Goal: Task Accomplishment & Management: Complete application form

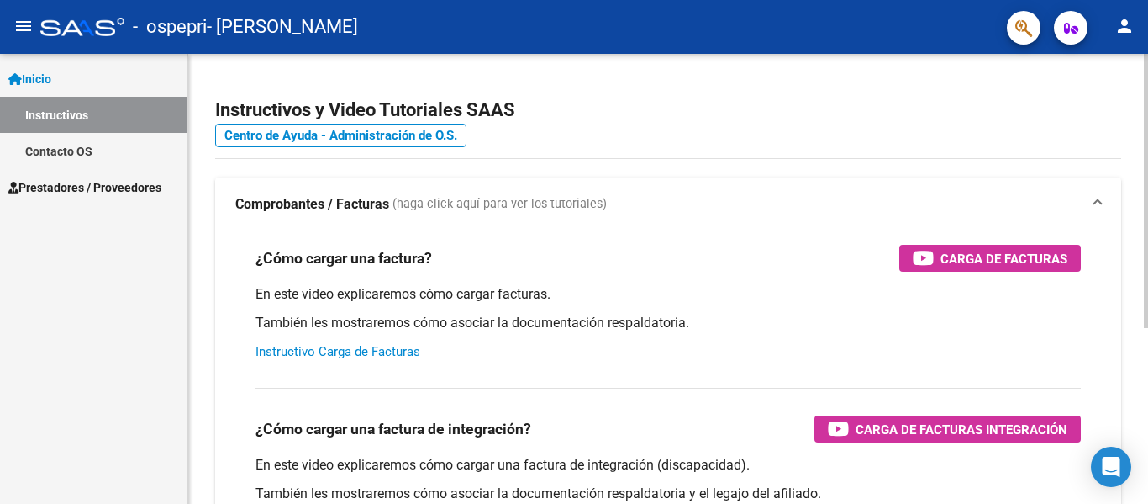
click at [346, 350] on link "Instructivo Carga de Facturas" at bounding box center [338, 351] width 165 height 15
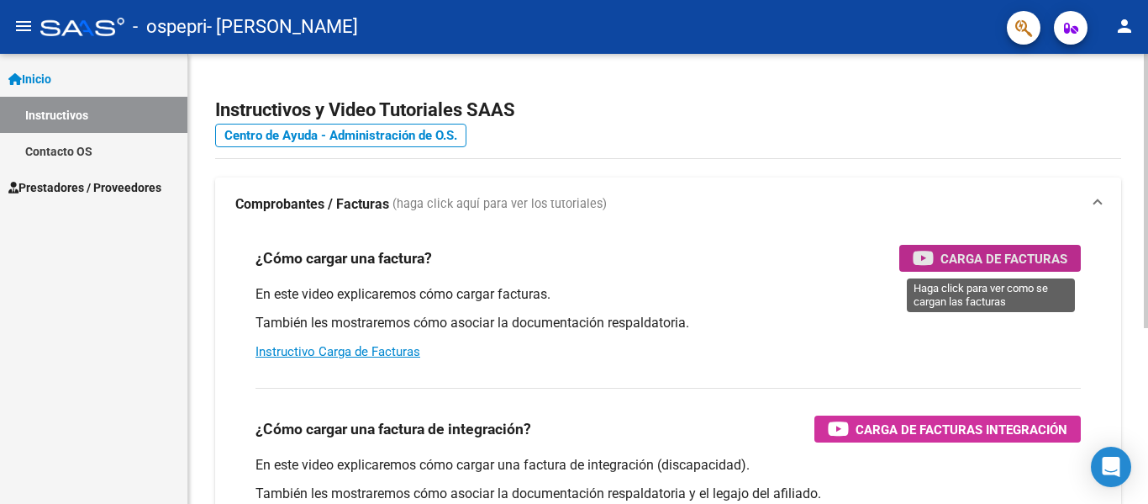
click at [994, 267] on span "Carga de Facturas" at bounding box center [1004, 258] width 127 height 21
click at [990, 256] on span "Carga de Facturas" at bounding box center [1004, 258] width 127 height 21
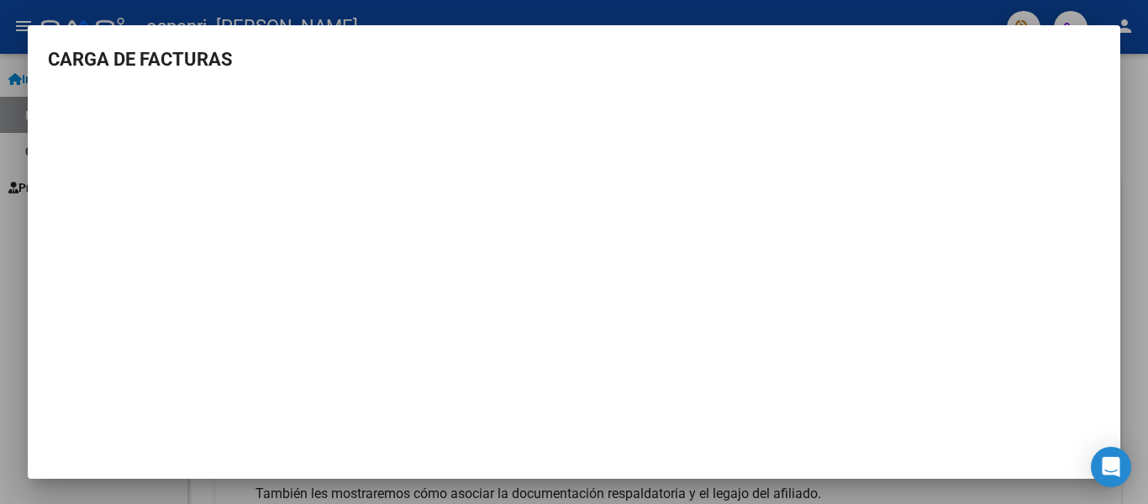
click at [15, 121] on div at bounding box center [574, 252] width 1148 height 504
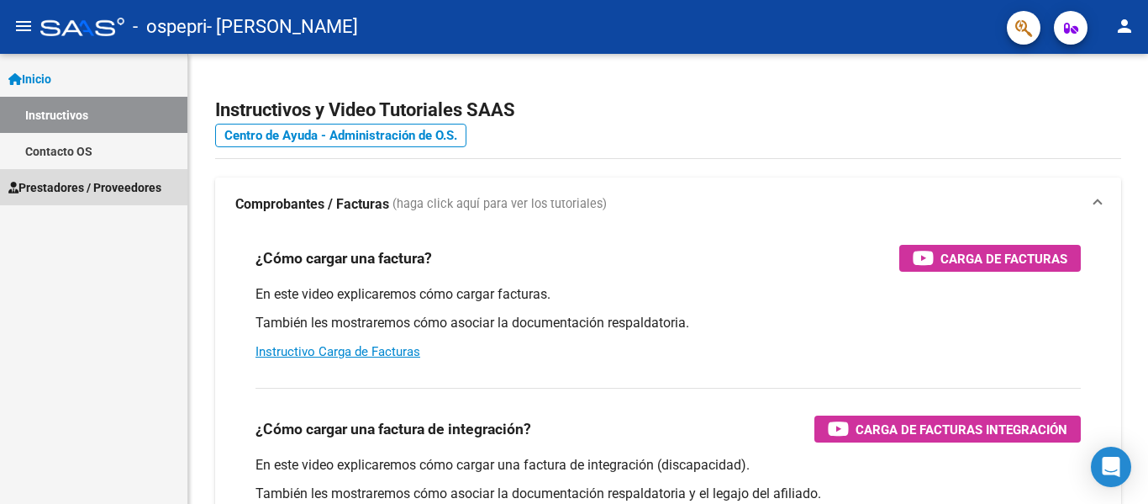
click at [59, 187] on span "Prestadores / Proveedores" at bounding box center [84, 187] width 153 height 18
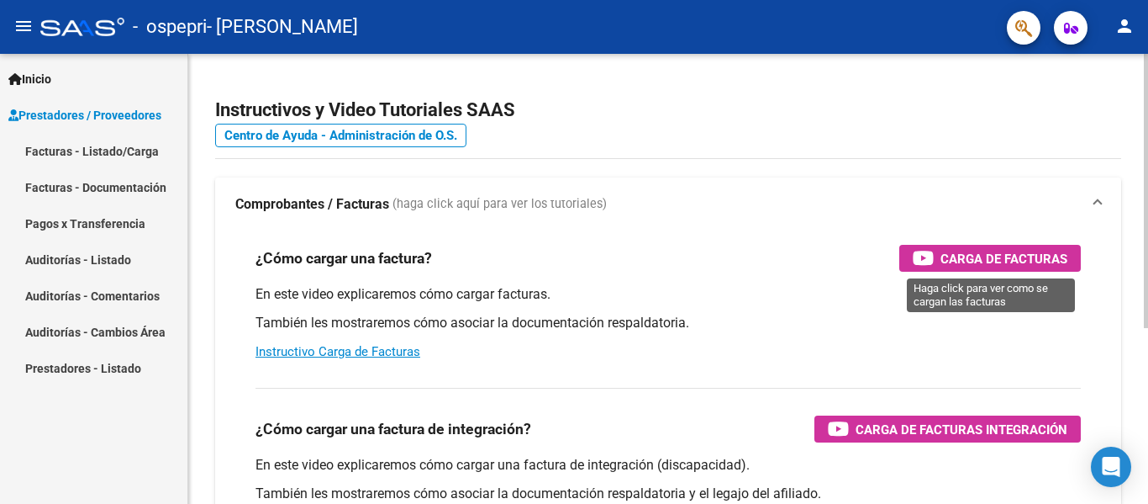
click at [1023, 254] on span "Carga de Facturas" at bounding box center [1004, 258] width 127 height 21
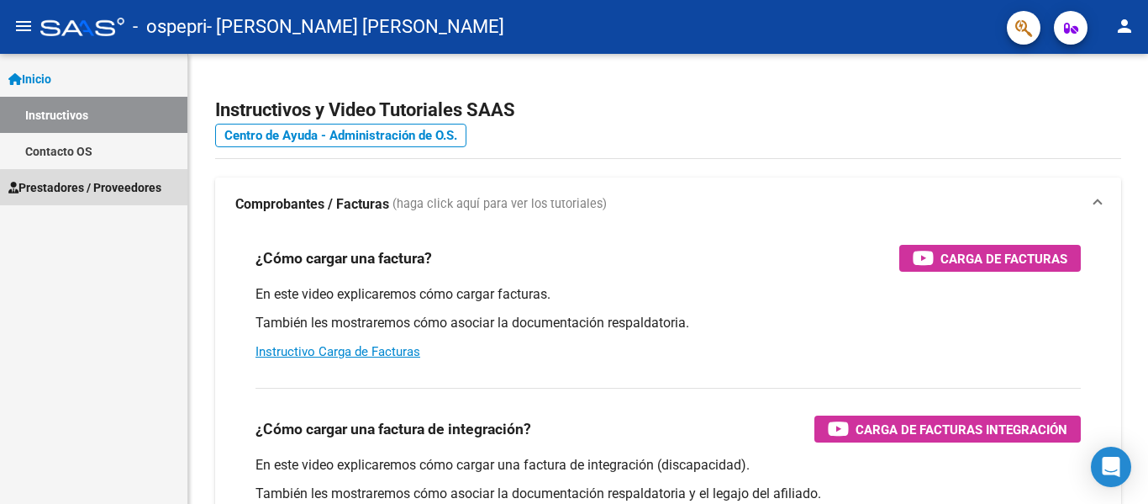
click at [99, 192] on span "Prestadores / Proveedores" at bounding box center [84, 187] width 153 height 18
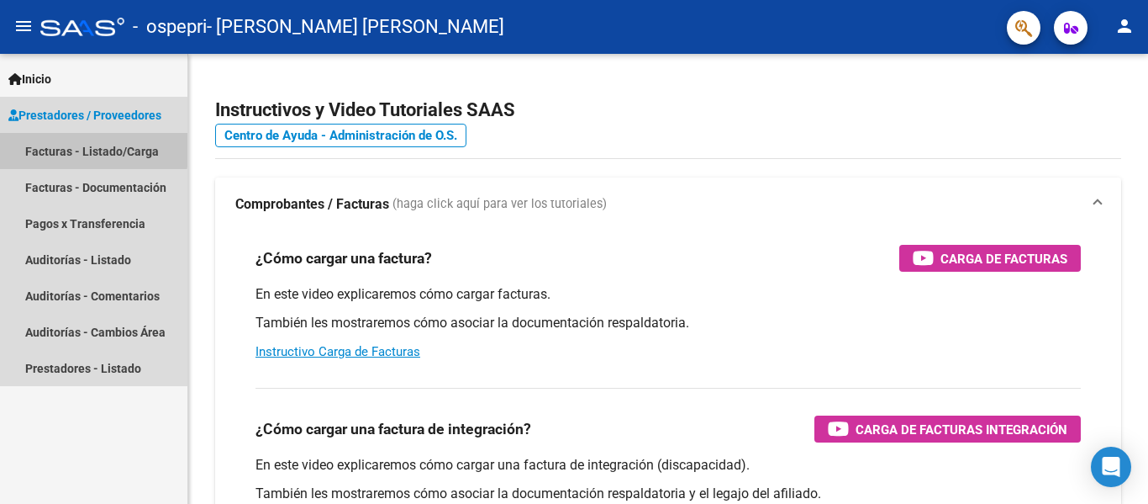
click at [91, 149] on link "Facturas - Listado/Carga" at bounding box center [93, 151] width 187 height 36
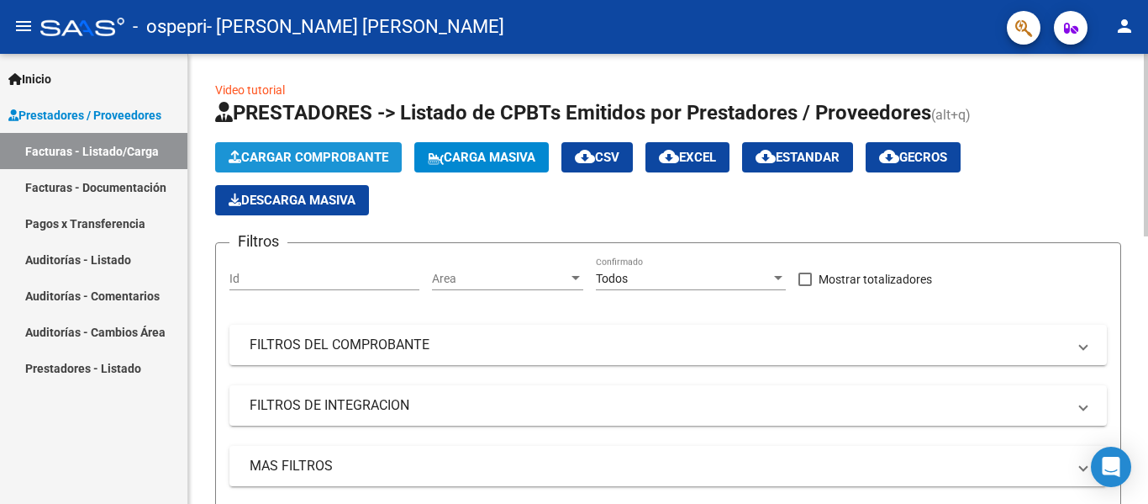
click at [289, 153] on span "Cargar Comprobante" at bounding box center [309, 157] width 160 height 15
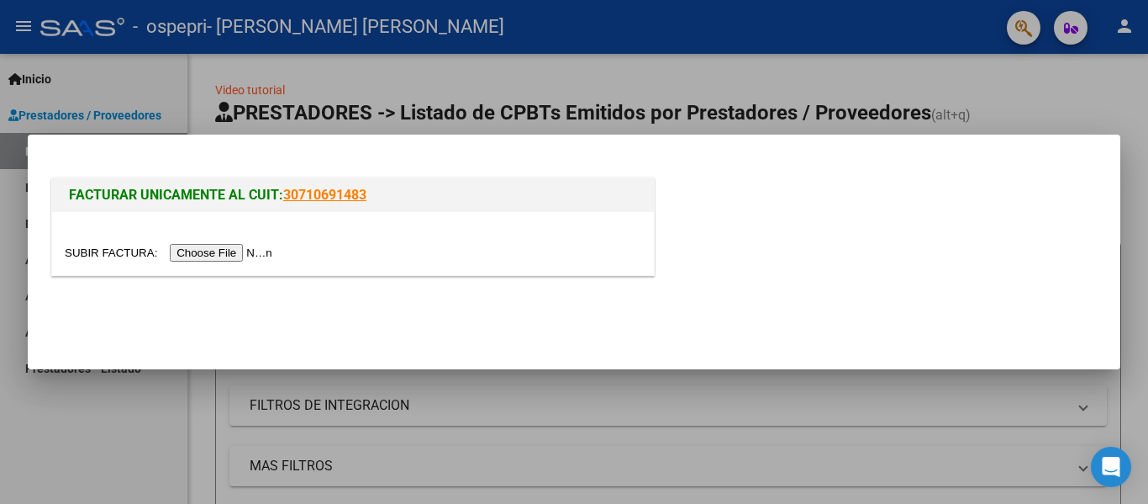
click at [218, 248] on input "file" at bounding box center [171, 253] width 213 height 18
click at [247, 251] on input "file" at bounding box center [171, 253] width 213 height 18
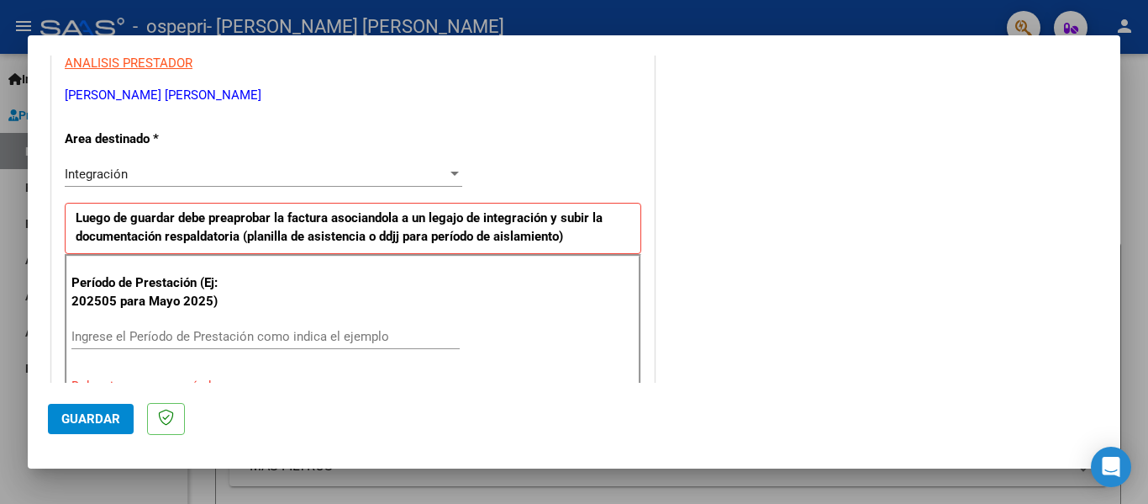
scroll to position [336, 0]
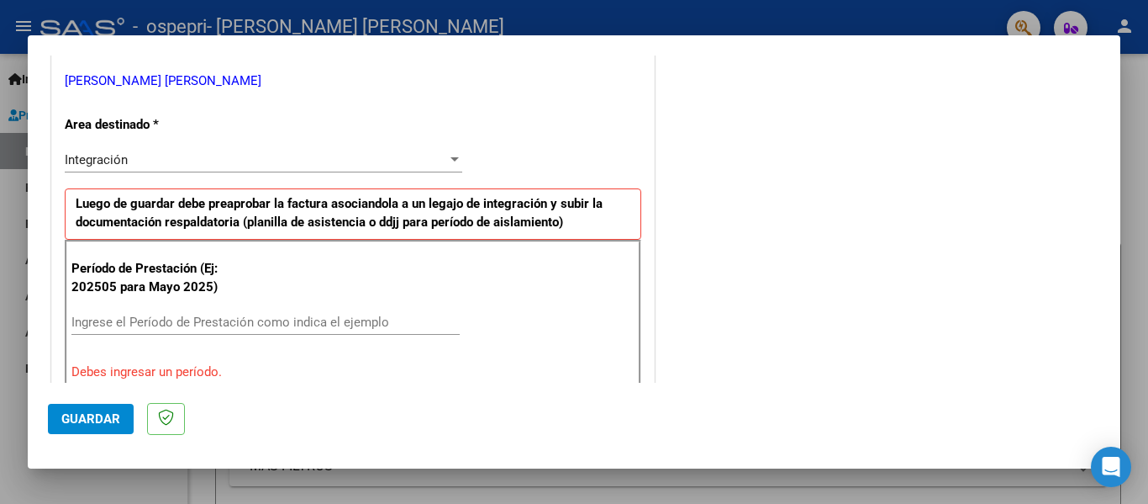
click at [116, 327] on input "Ingrese el Período de Prestación como indica el ejemplo" at bounding box center [265, 321] width 388 height 15
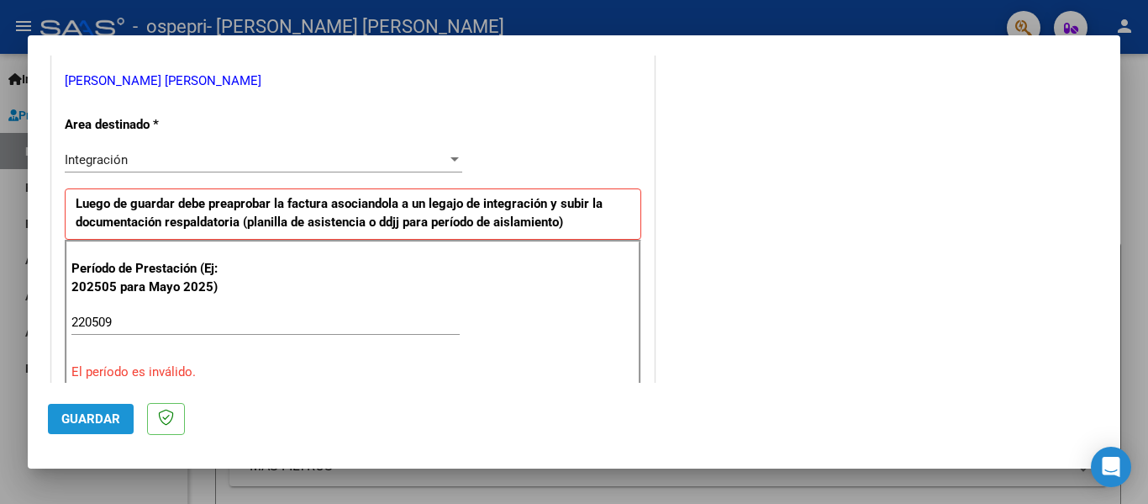
click at [83, 416] on span "Guardar" at bounding box center [90, 418] width 59 height 15
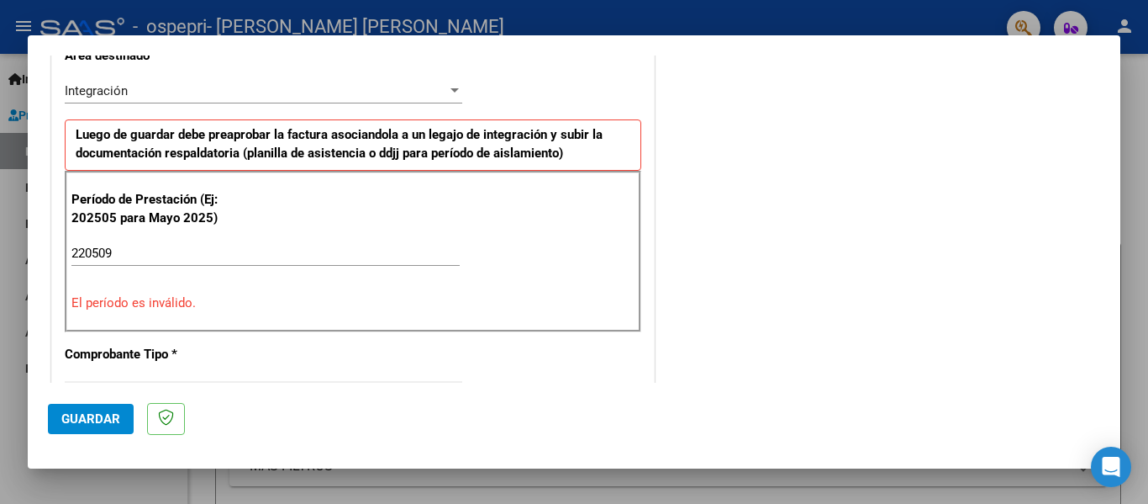
scroll to position [420, 0]
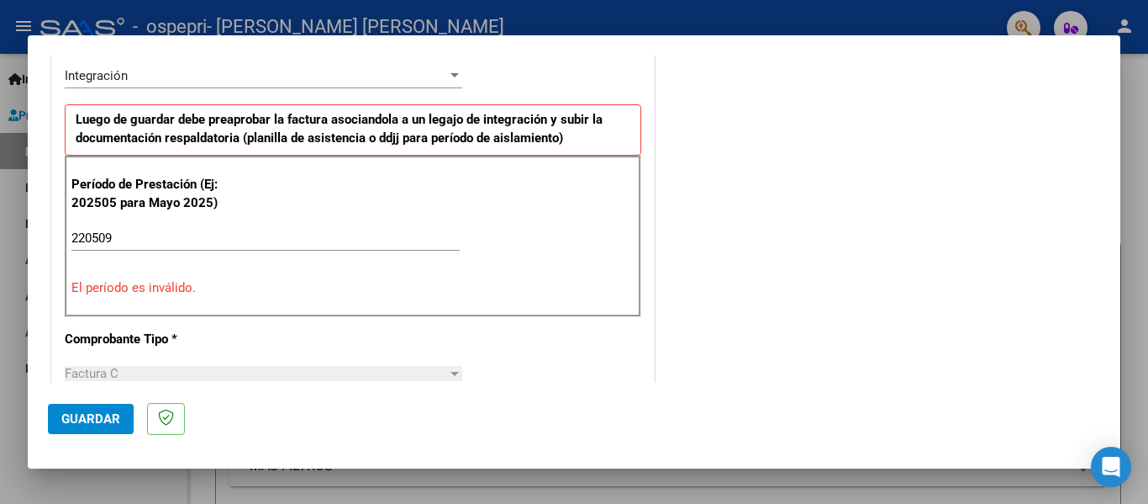
click at [119, 283] on p "El período es inválido." at bounding box center [352, 287] width 563 height 19
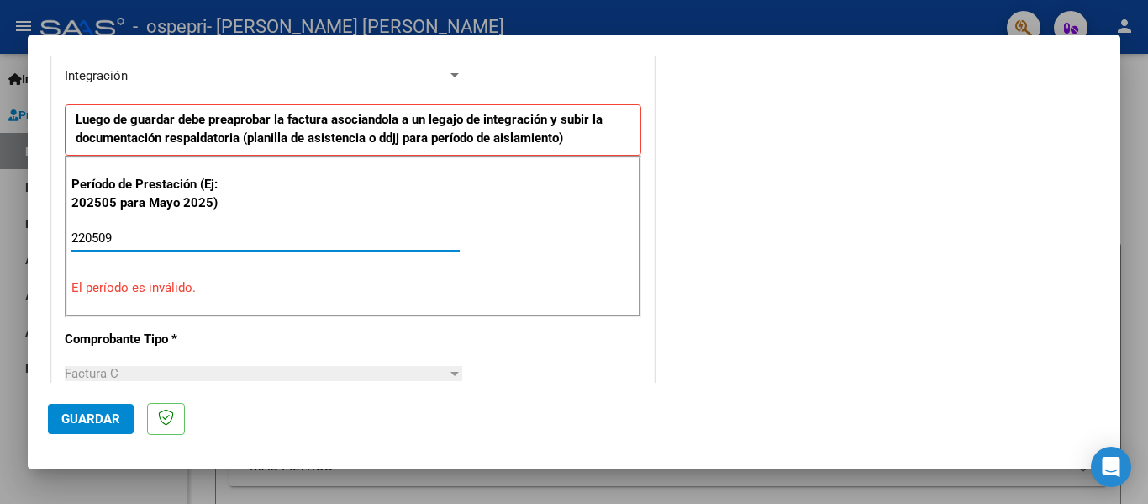
click at [83, 237] on input "220509" at bounding box center [265, 237] width 388 height 15
click at [97, 230] on input "2020509" at bounding box center [265, 237] width 388 height 15
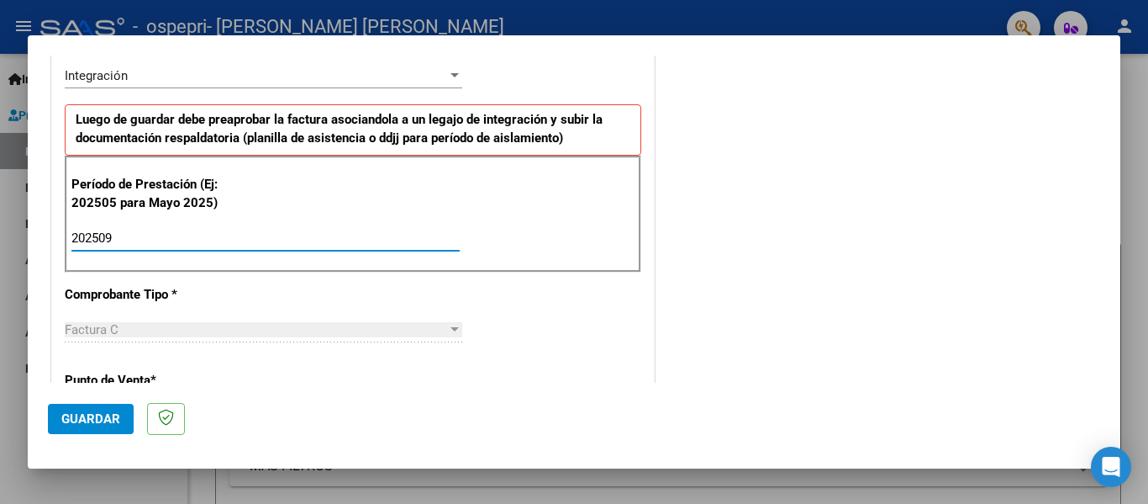
type input "202509"
click at [90, 413] on span "Guardar" at bounding box center [90, 418] width 59 height 15
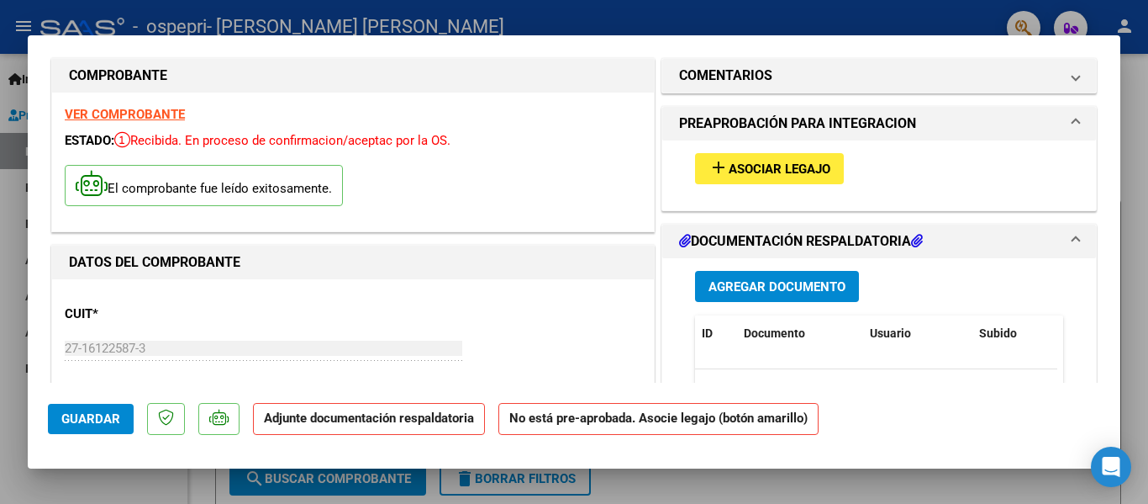
scroll to position [0, 0]
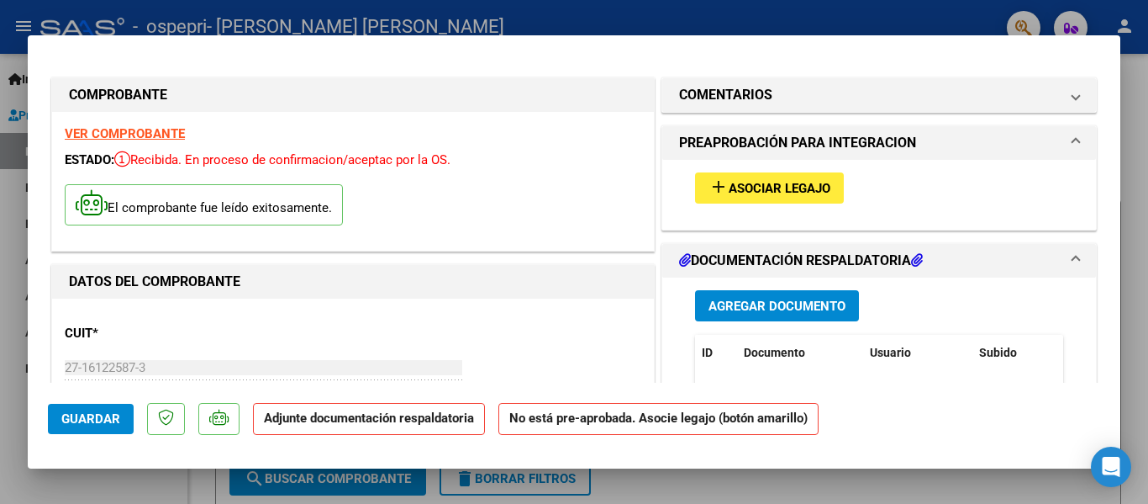
click at [763, 183] on span "Asociar Legajo" at bounding box center [780, 188] width 102 height 15
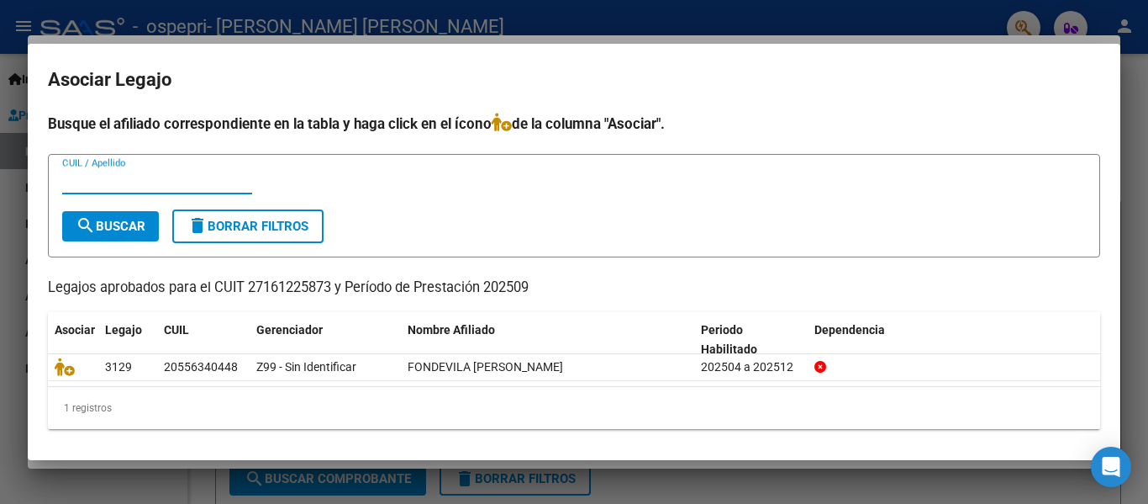
scroll to position [3, 0]
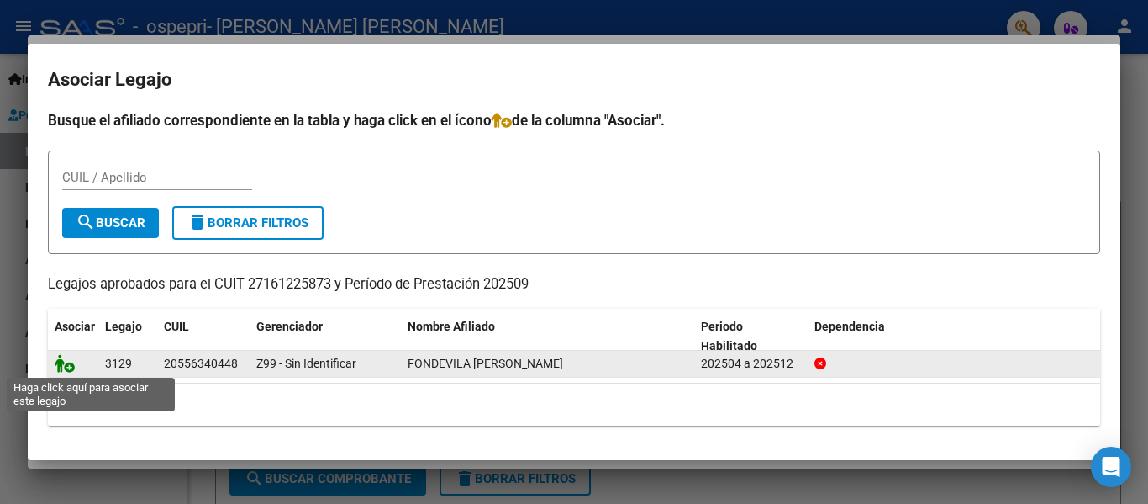
click at [68, 365] on icon at bounding box center [65, 363] width 20 height 18
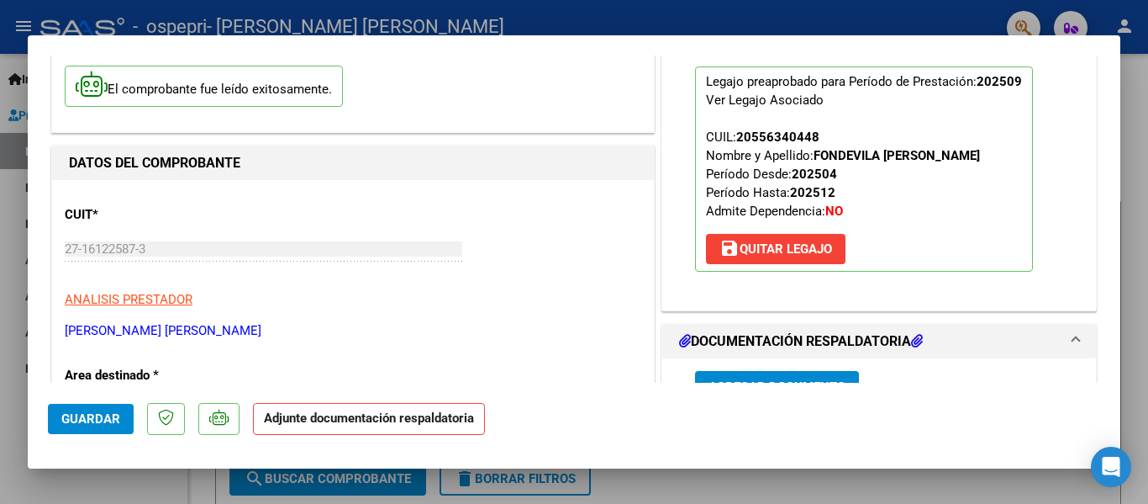
scroll to position [0, 0]
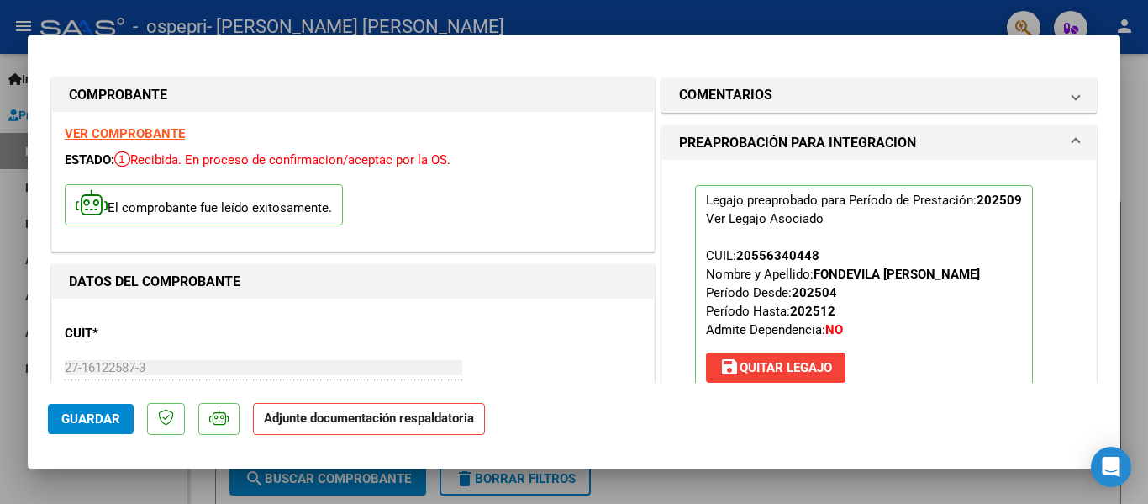
click at [584, 0] on html "menu - ospepri - MAURO BLANCA ISABEL person Inicio Instructivos Contacto OS Pre…" at bounding box center [574, 252] width 1148 height 504
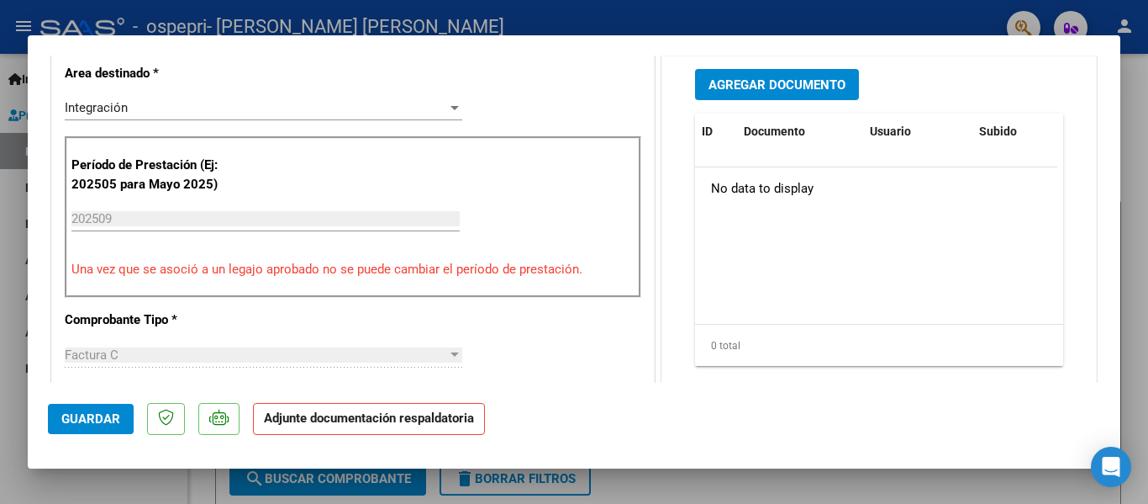
scroll to position [336, 0]
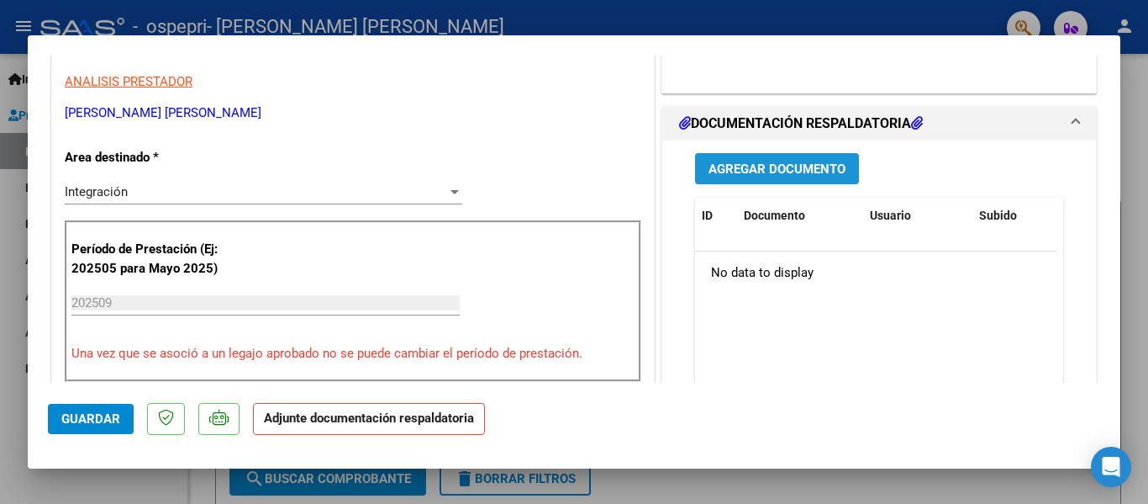
click at [772, 172] on span "Agregar Documento" at bounding box center [777, 168] width 137 height 15
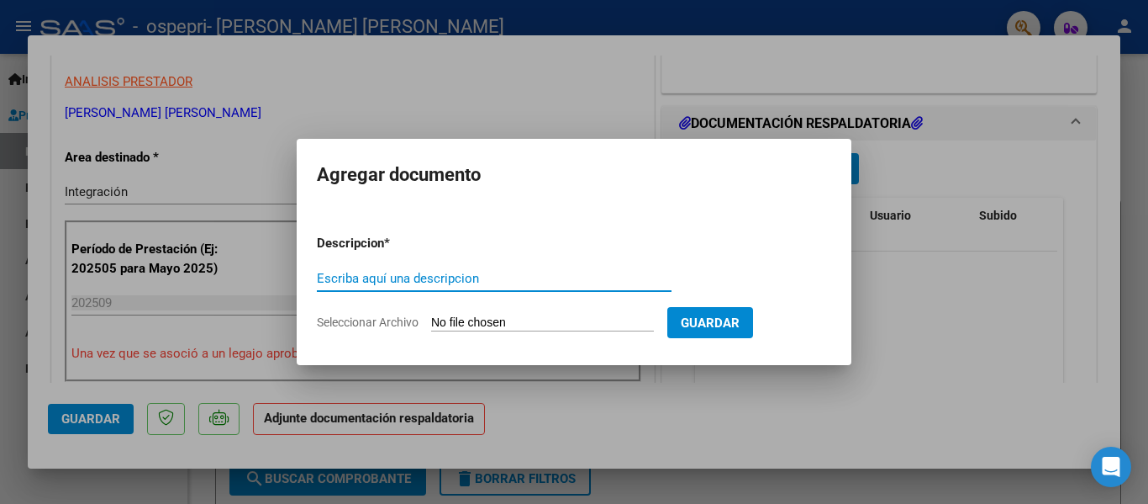
click at [525, 323] on input "Seleccionar Archivo" at bounding box center [542, 323] width 223 height 16
type input "C:\fakepath\Planilla asistencia septiembre 2025.pdf"
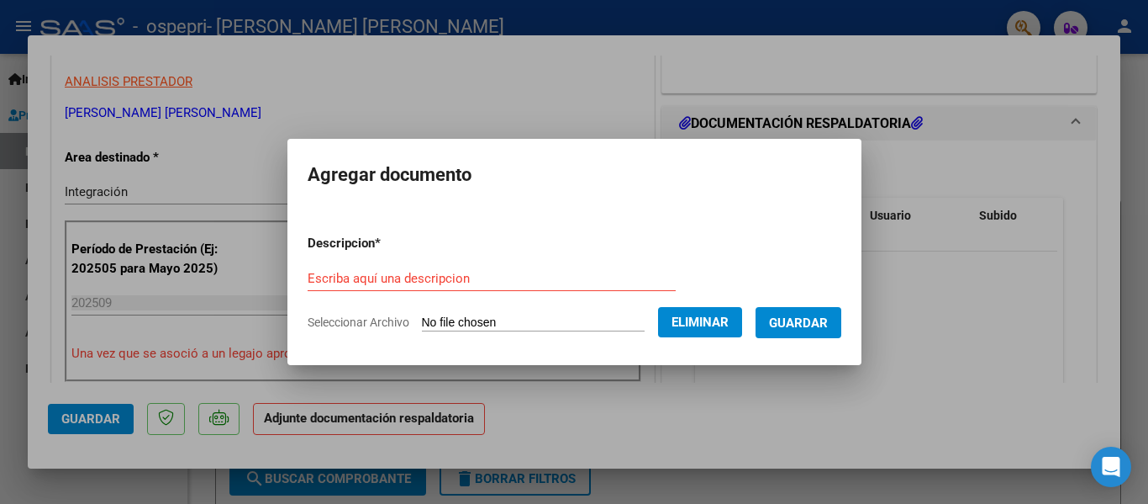
click at [309, 281] on input "Escriba aquí una descripcion" at bounding box center [492, 278] width 368 height 15
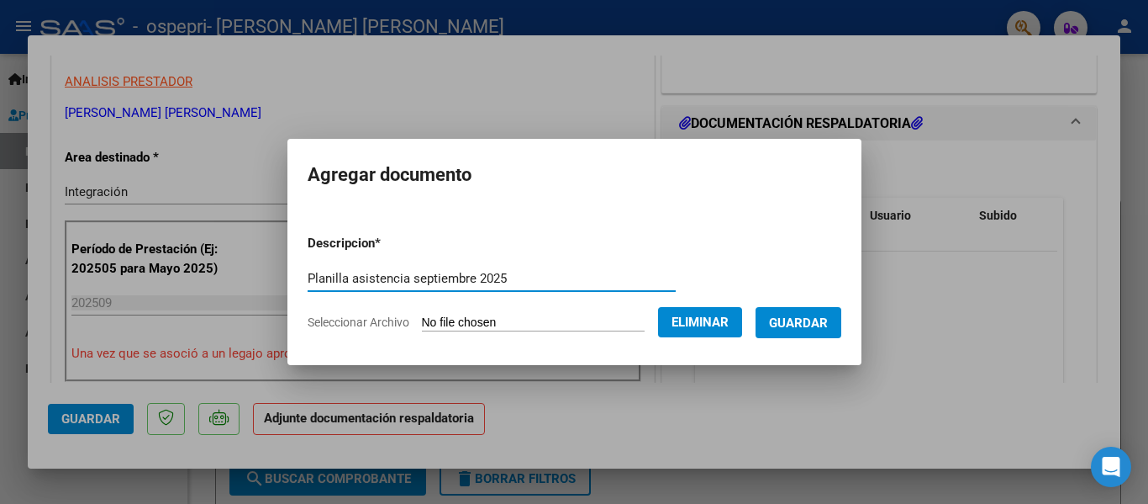
type input "Planilla asistencia septiembre 2025"
click at [828, 320] on span "Guardar" at bounding box center [798, 322] width 59 height 15
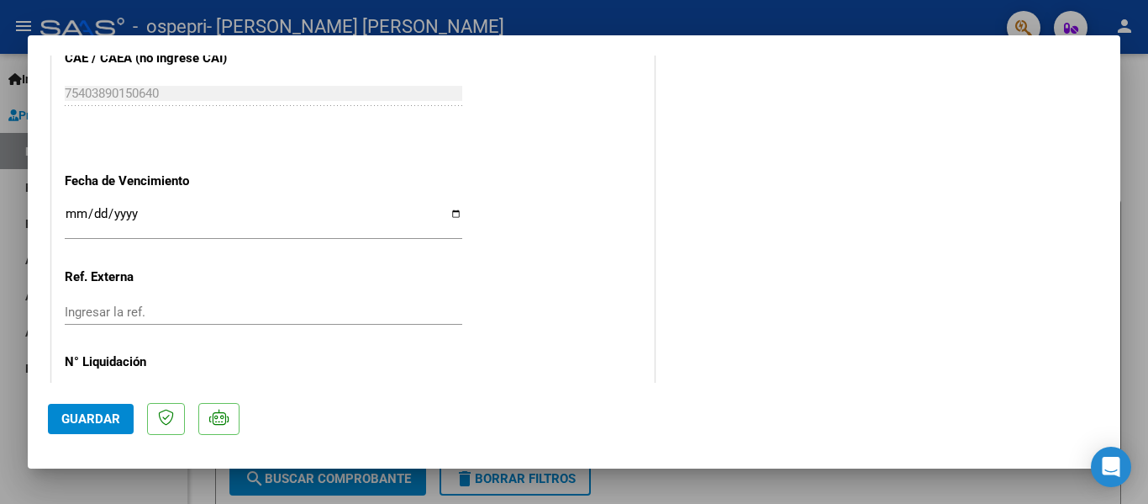
scroll to position [1178, 0]
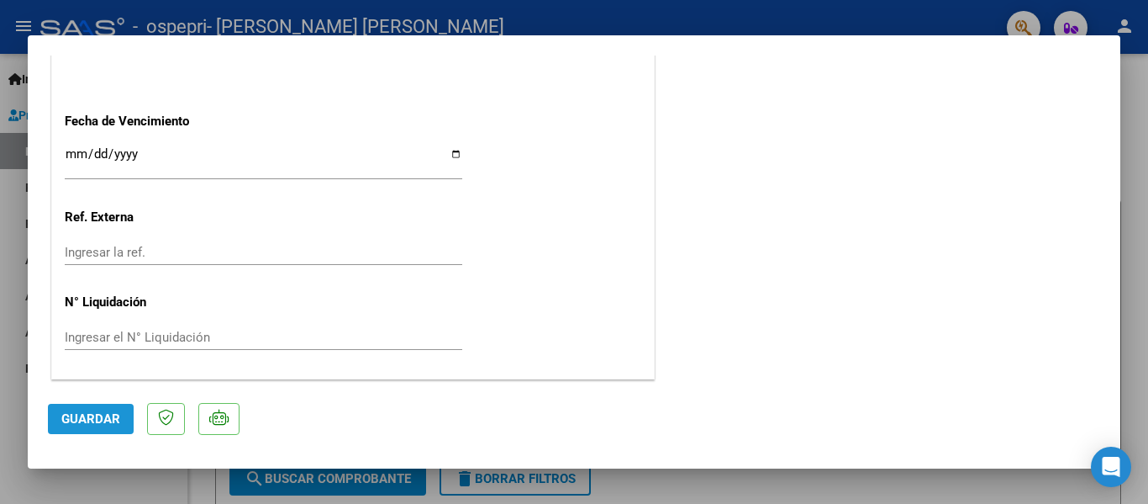
click at [78, 412] on span "Guardar" at bounding box center [90, 418] width 59 height 15
click at [92, 410] on button "Guardar" at bounding box center [91, 419] width 86 height 30
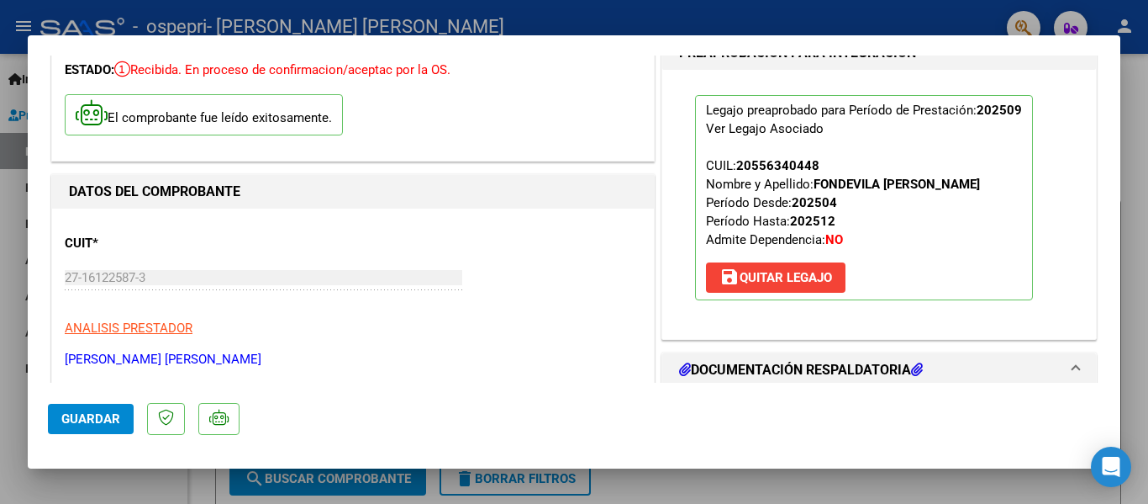
scroll to position [0, 0]
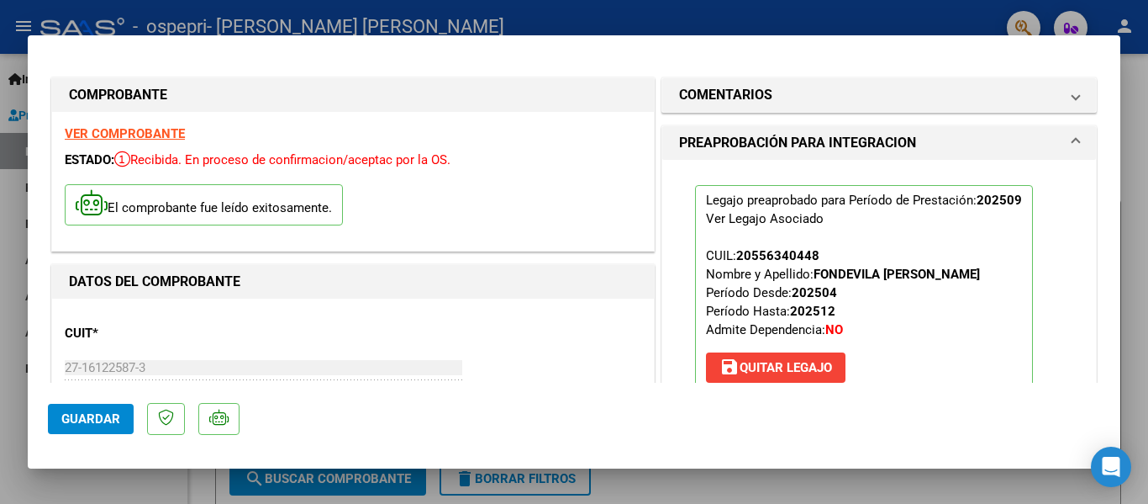
click at [835, 11] on div at bounding box center [574, 252] width 1148 height 504
type input "$ 0,00"
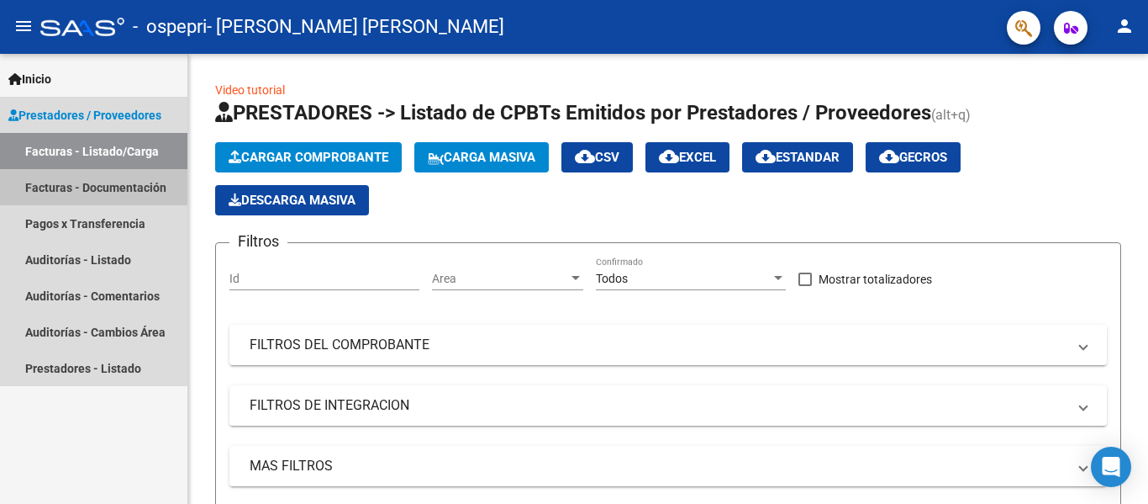
click at [73, 182] on link "Facturas - Documentación" at bounding box center [93, 187] width 187 height 36
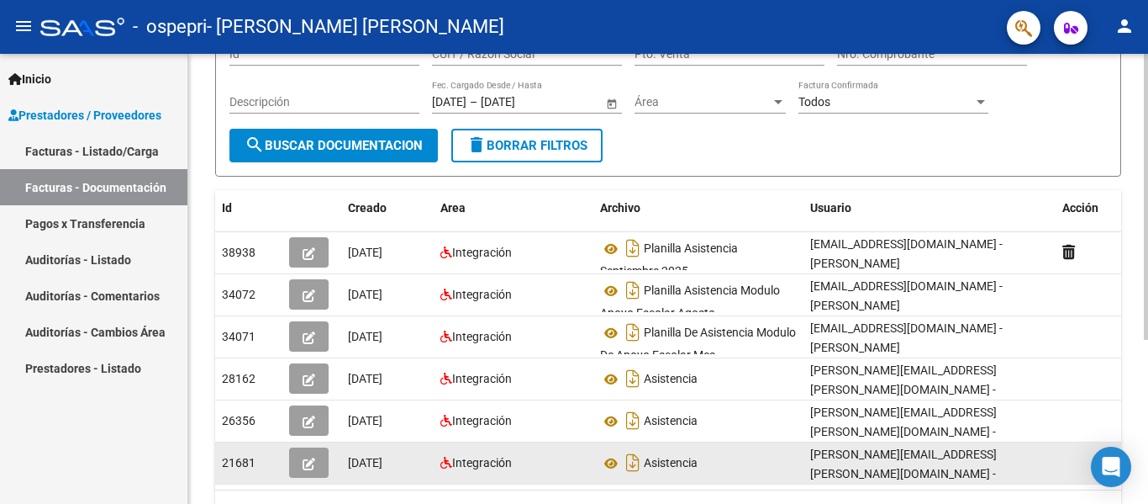
scroll to position [84, 0]
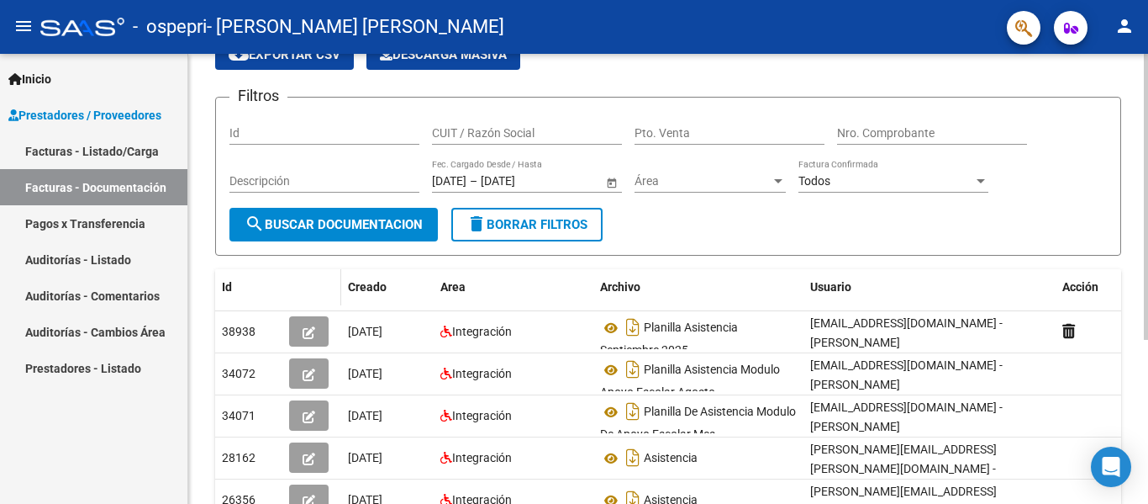
drag, startPoint x: 309, startPoint y: 330, endPoint x: 326, endPoint y: 287, distance: 46.1
click at [326, 287] on div "Id Creado Area Archivo Usuario Acción 38938 06/10/2025 Integración Planilla Asi…" at bounding box center [668, 440] width 906 height 342
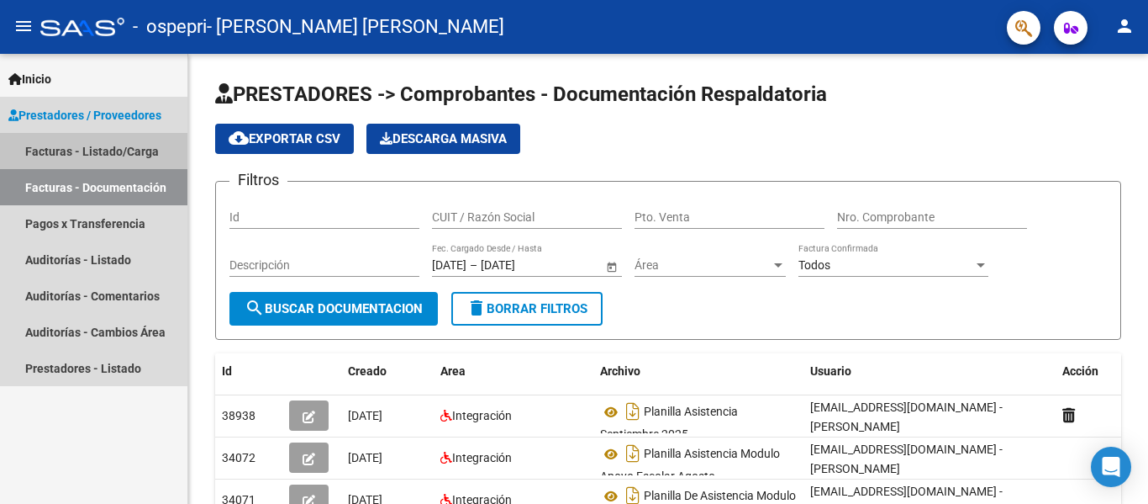
click at [65, 151] on link "Facturas - Listado/Carga" at bounding box center [93, 151] width 187 height 36
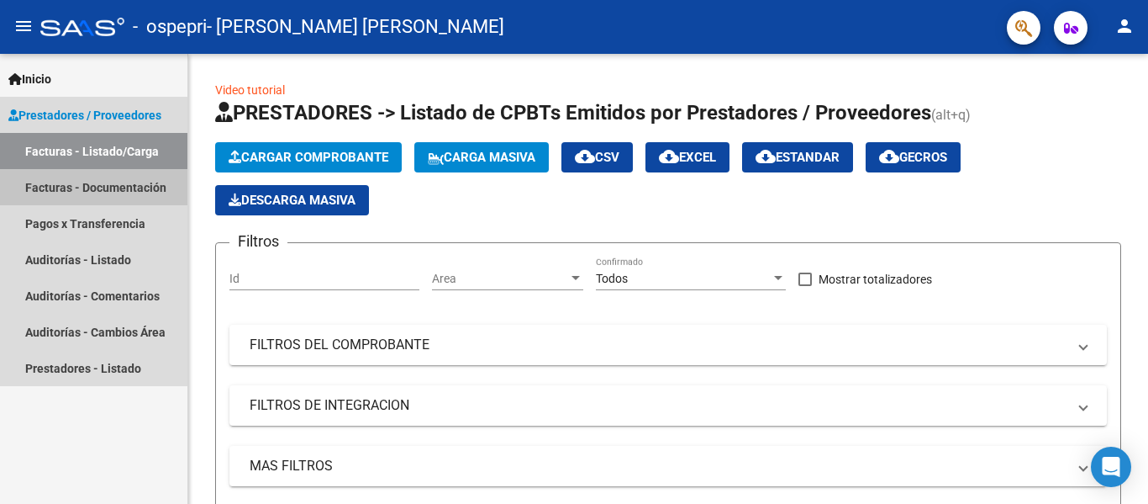
click at [78, 182] on link "Facturas - Documentación" at bounding box center [93, 187] width 187 height 36
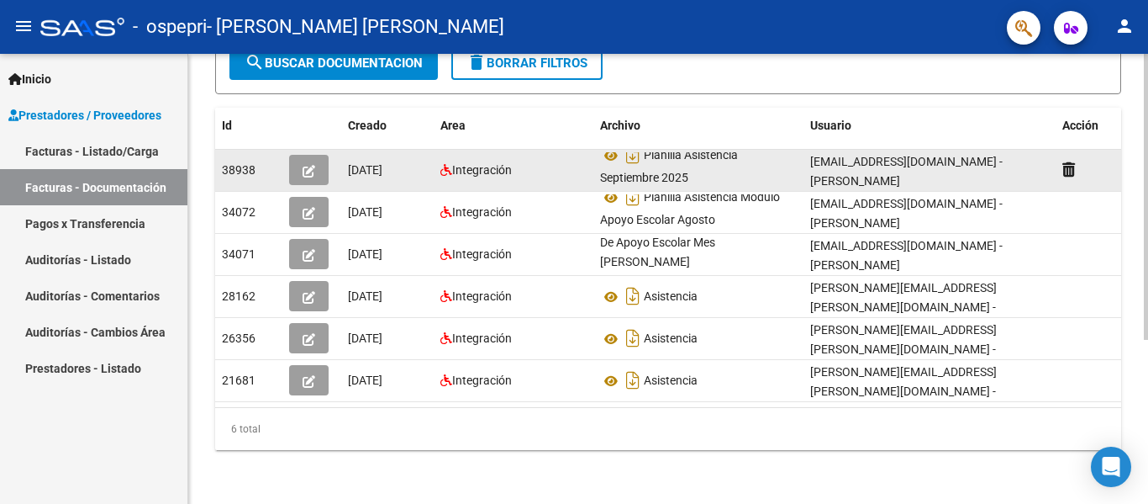
scroll to position [259, 0]
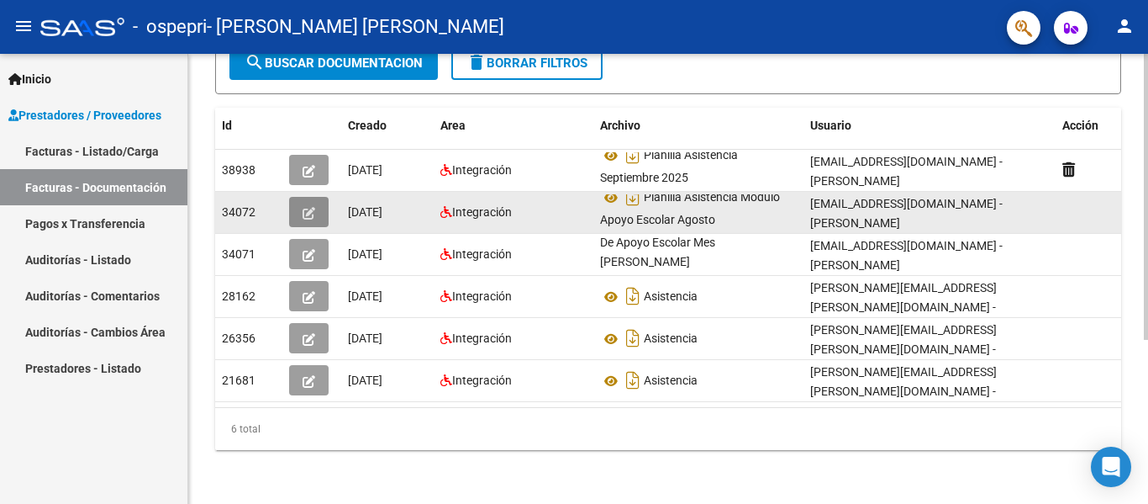
click at [309, 207] on button "button" at bounding box center [309, 212] width 40 height 30
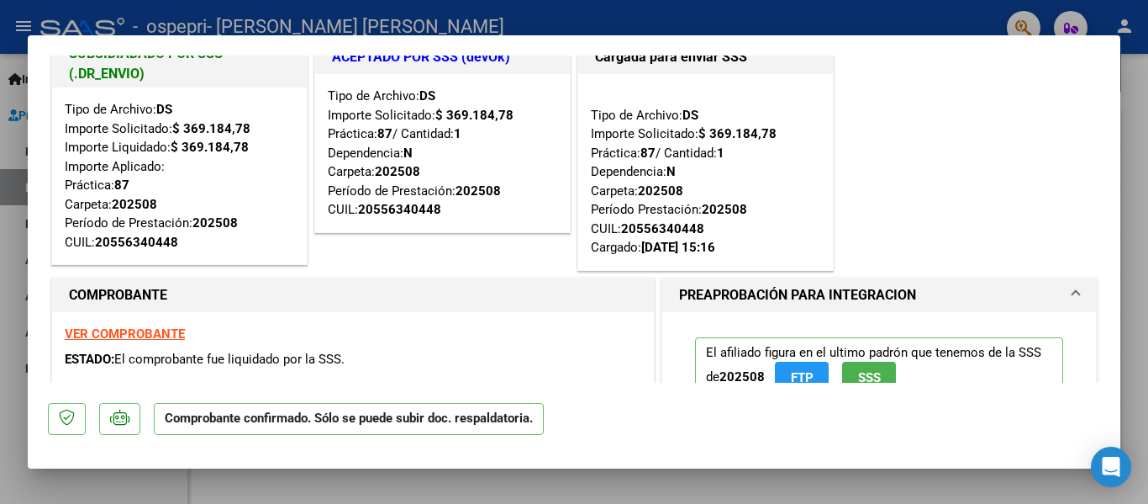
scroll to position [0, 0]
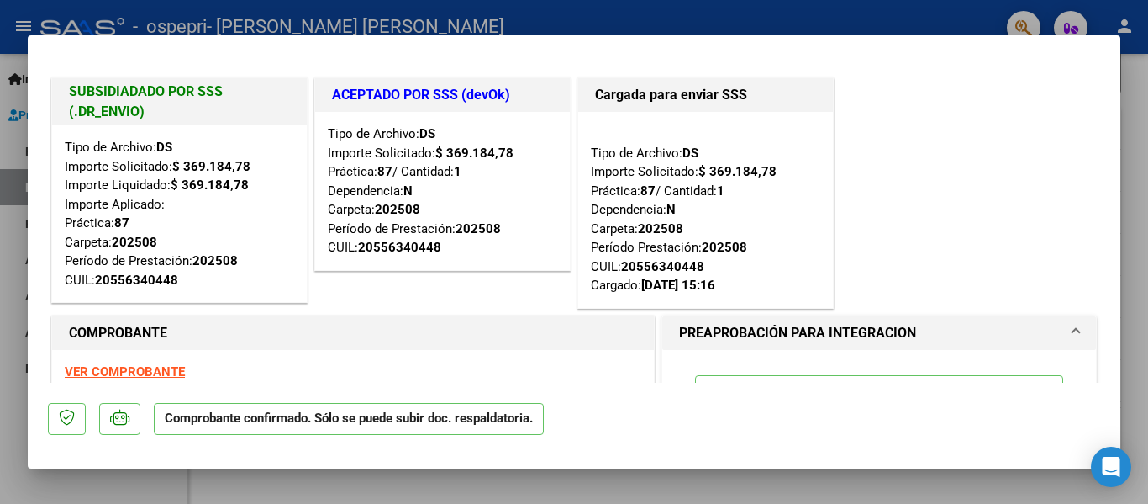
click at [838, 9] on div at bounding box center [574, 252] width 1148 height 504
type input "$ 0,00"
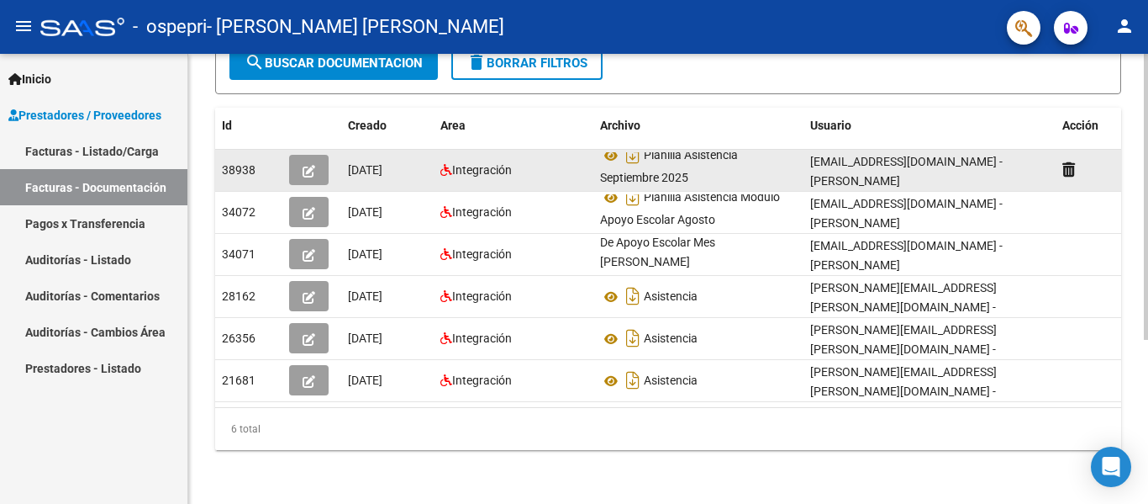
click at [308, 165] on icon "button" at bounding box center [309, 171] width 13 height 13
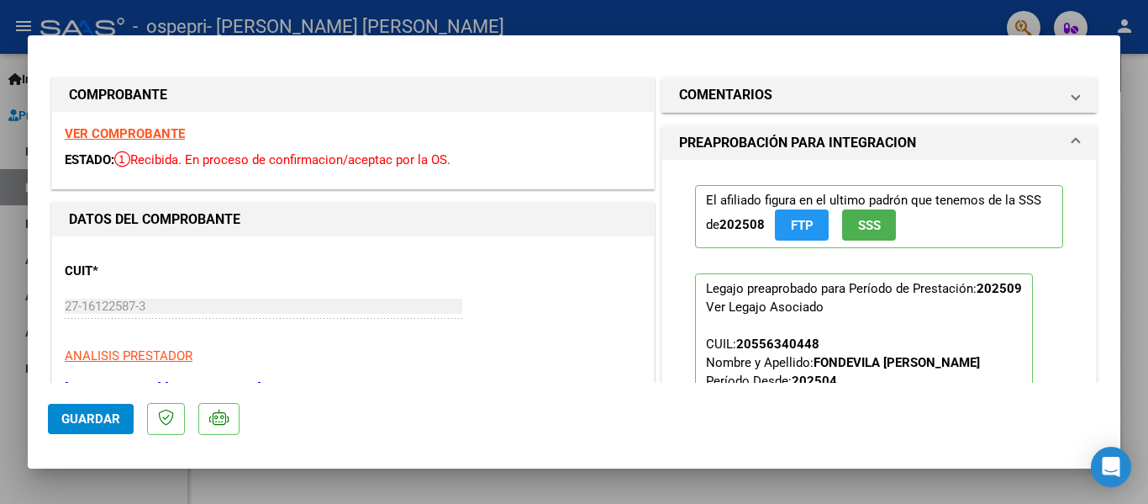
click at [873, 12] on div at bounding box center [574, 252] width 1148 height 504
type input "$ 0,00"
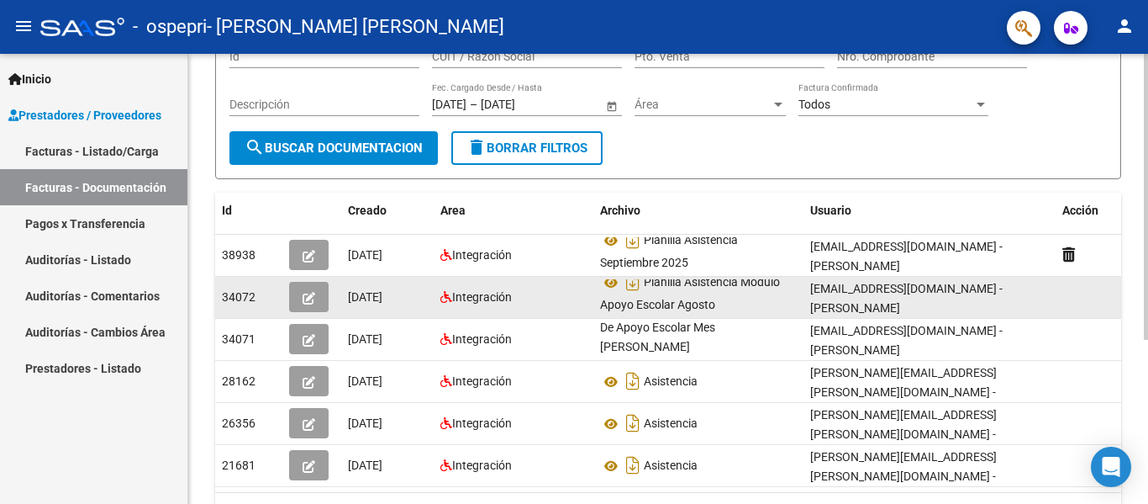
scroll to position [252, 0]
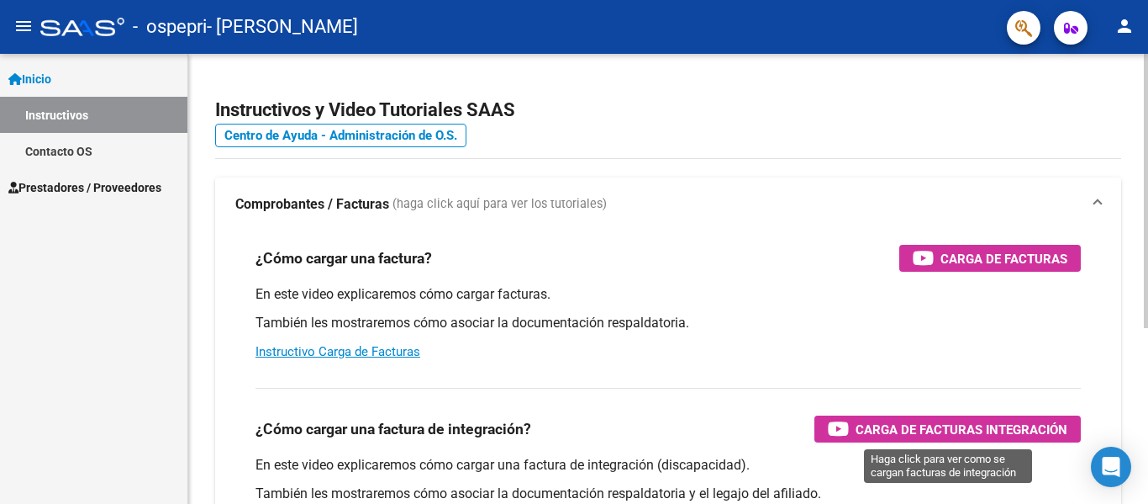
click at [981, 430] on span "Carga de Facturas Integración" at bounding box center [962, 429] width 212 height 21
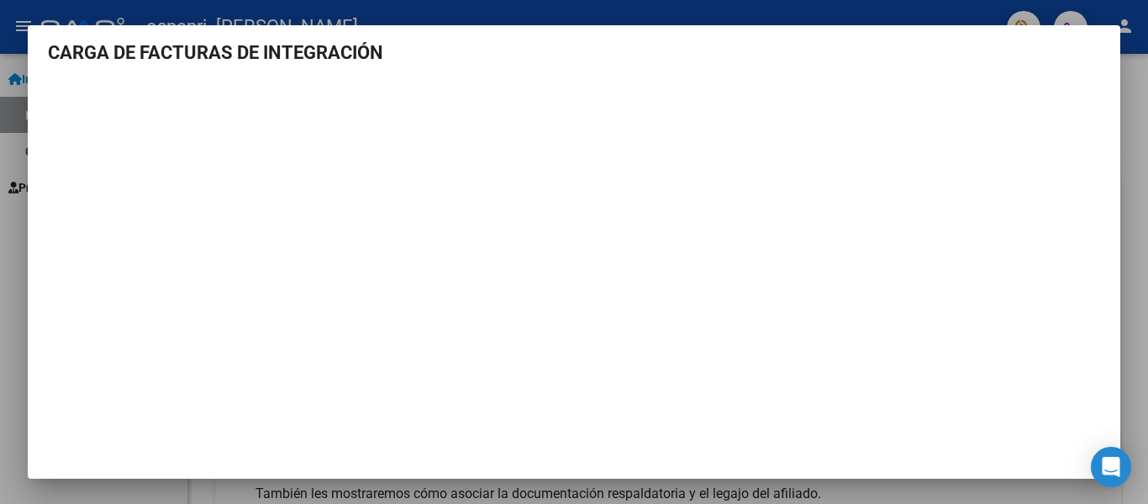
scroll to position [8, 0]
